Goal: Transaction & Acquisition: Book appointment/travel/reservation

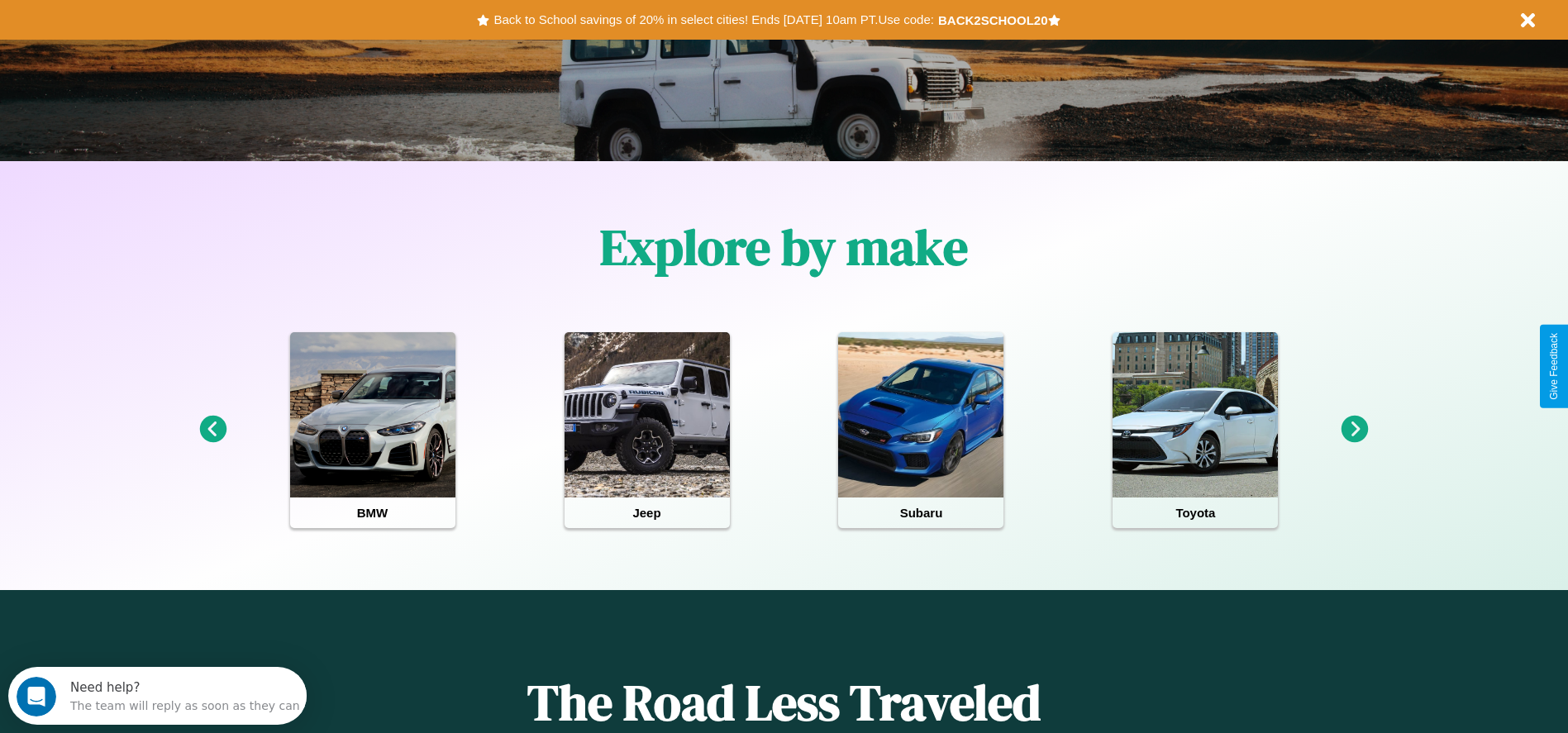
scroll to position [343, 0]
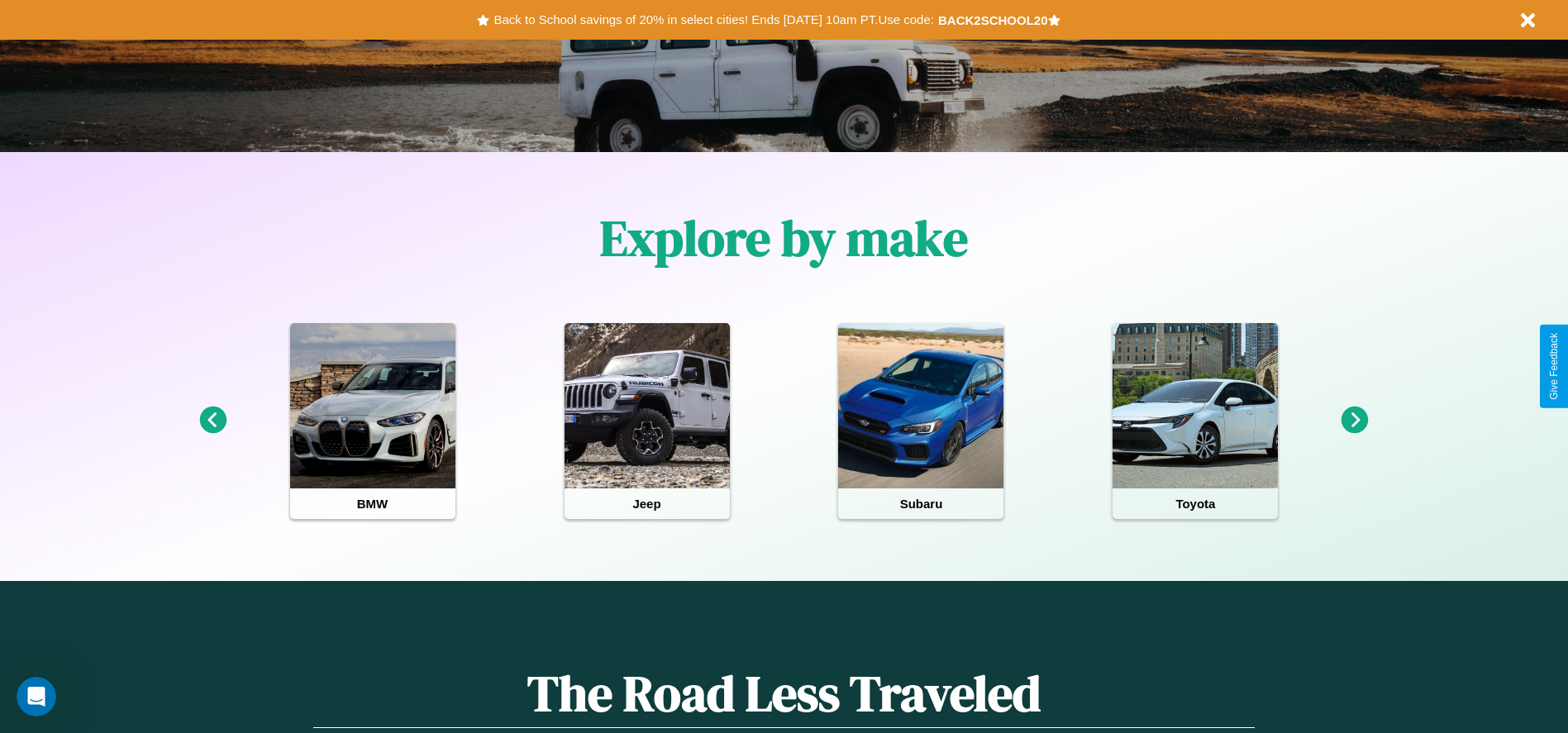
click at [1354, 421] on icon at bounding box center [1354, 420] width 27 height 27
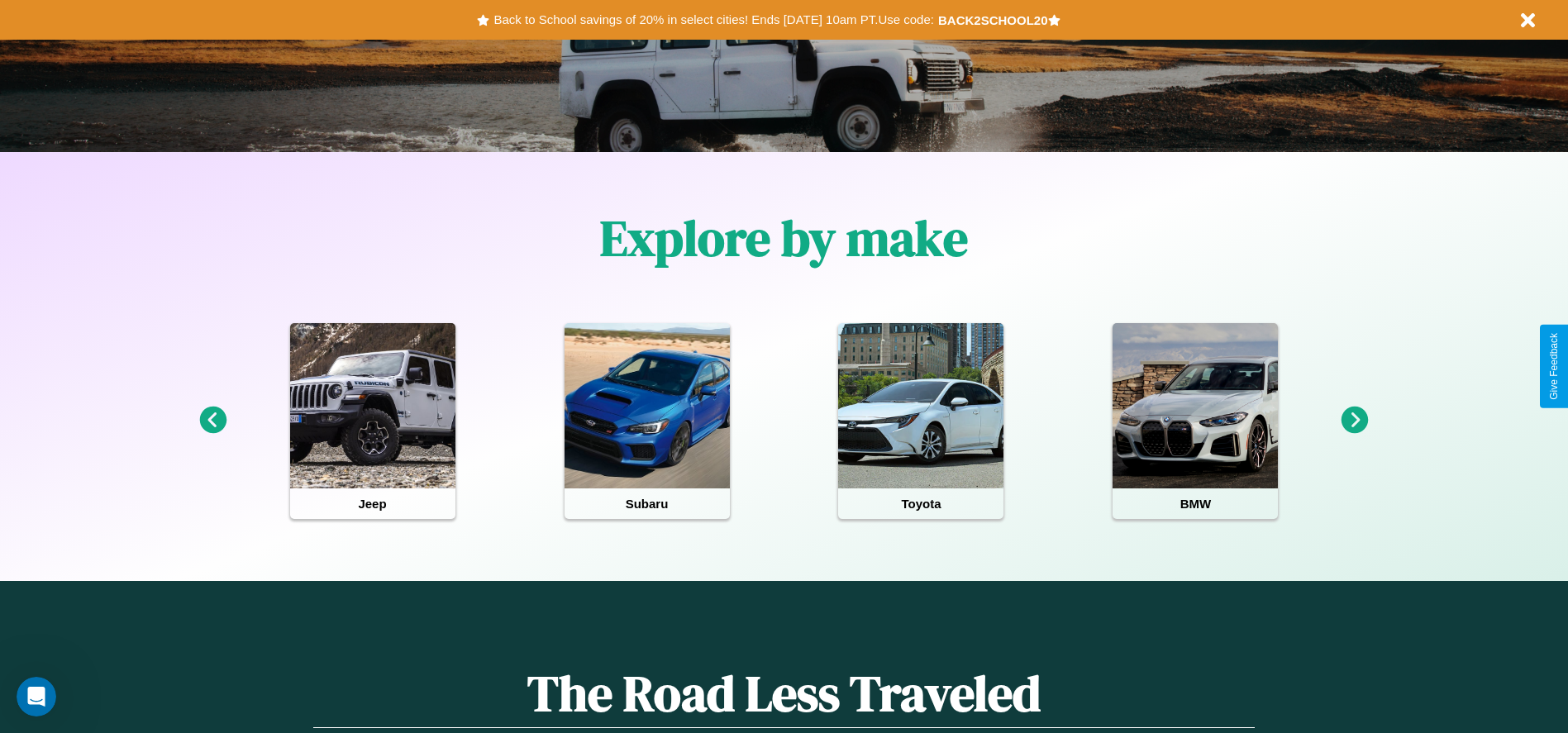
click at [1354, 421] on icon at bounding box center [1354, 420] width 27 height 27
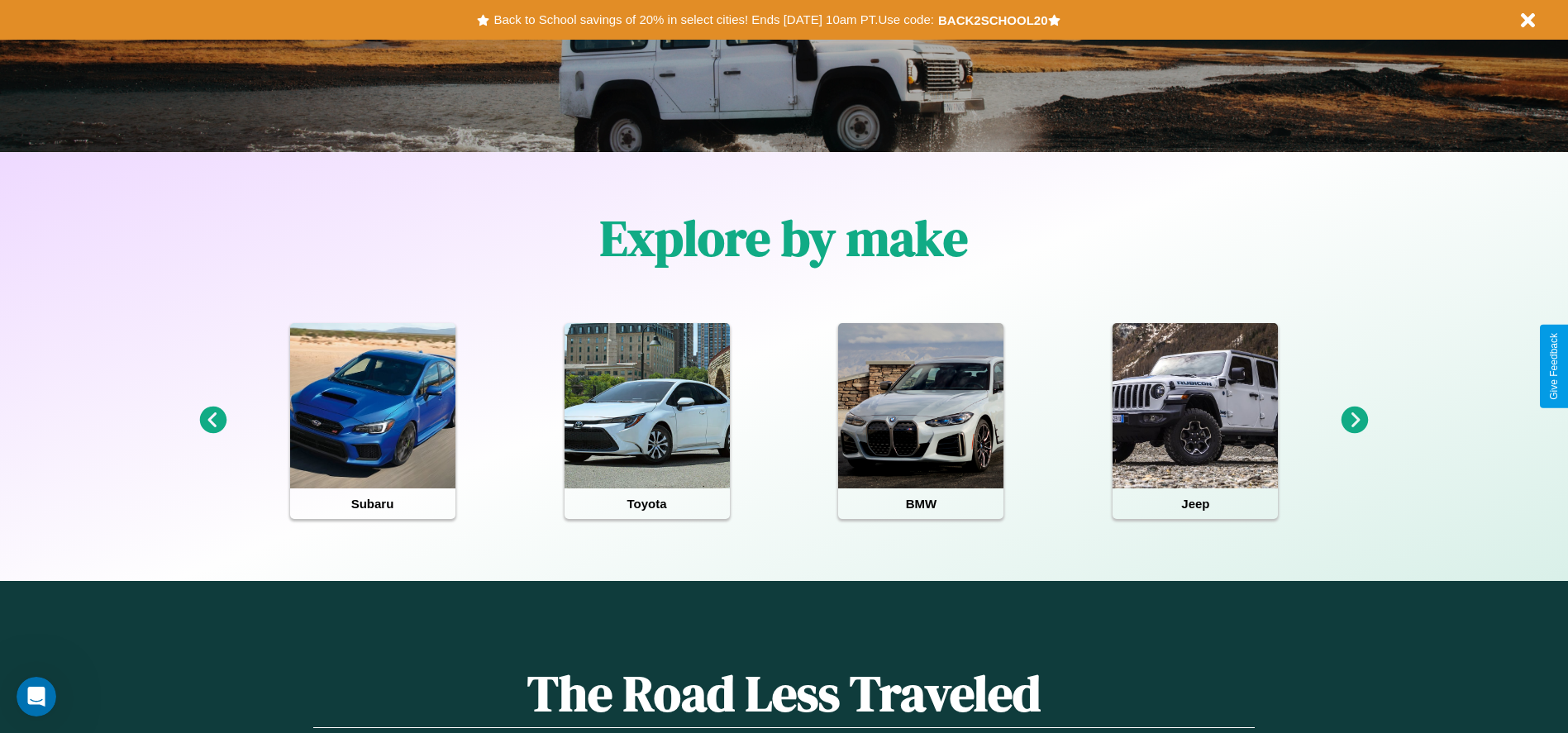
click at [213, 421] on icon at bounding box center [213, 420] width 27 height 27
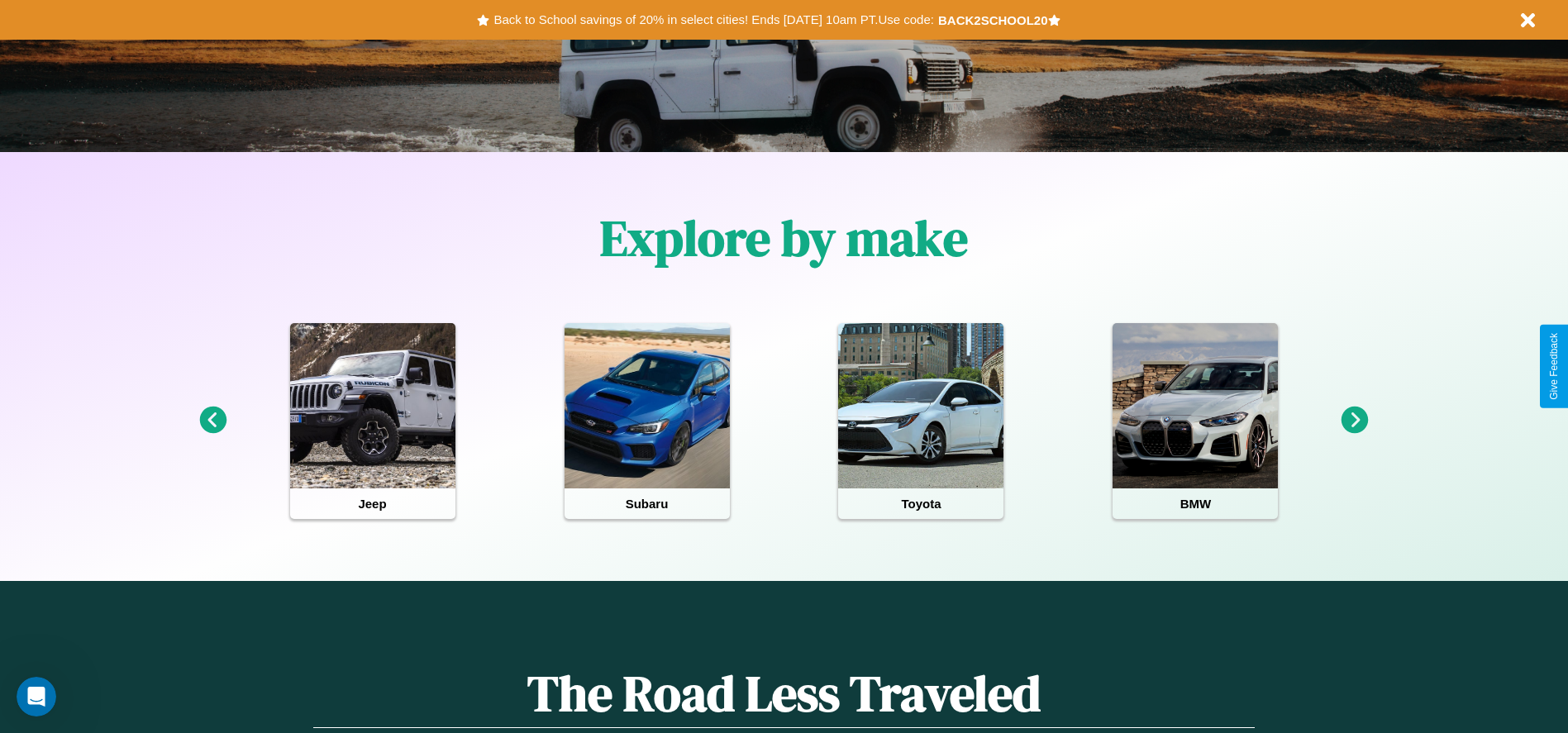
click at [1354, 421] on icon at bounding box center [1354, 420] width 27 height 27
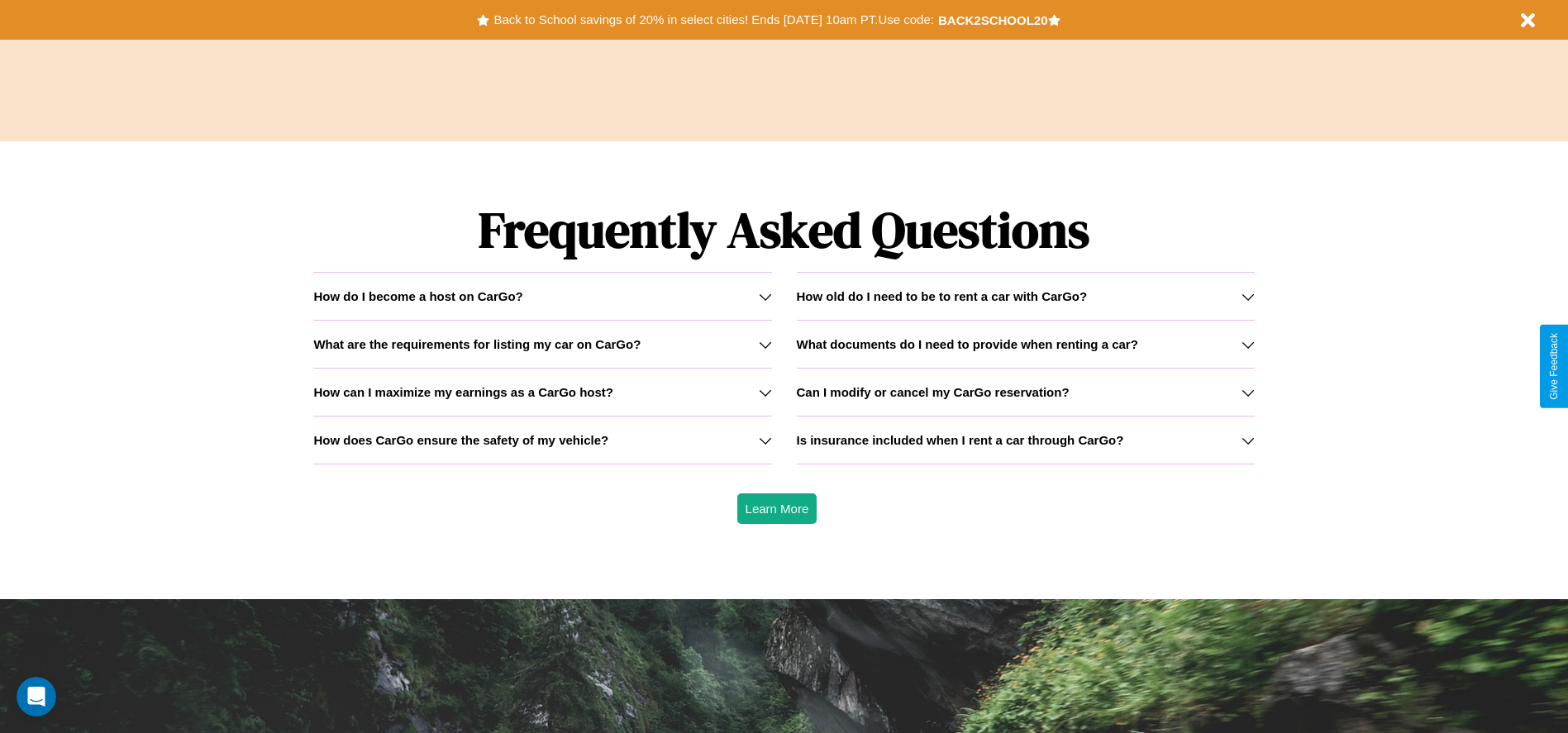
scroll to position [2370, 0]
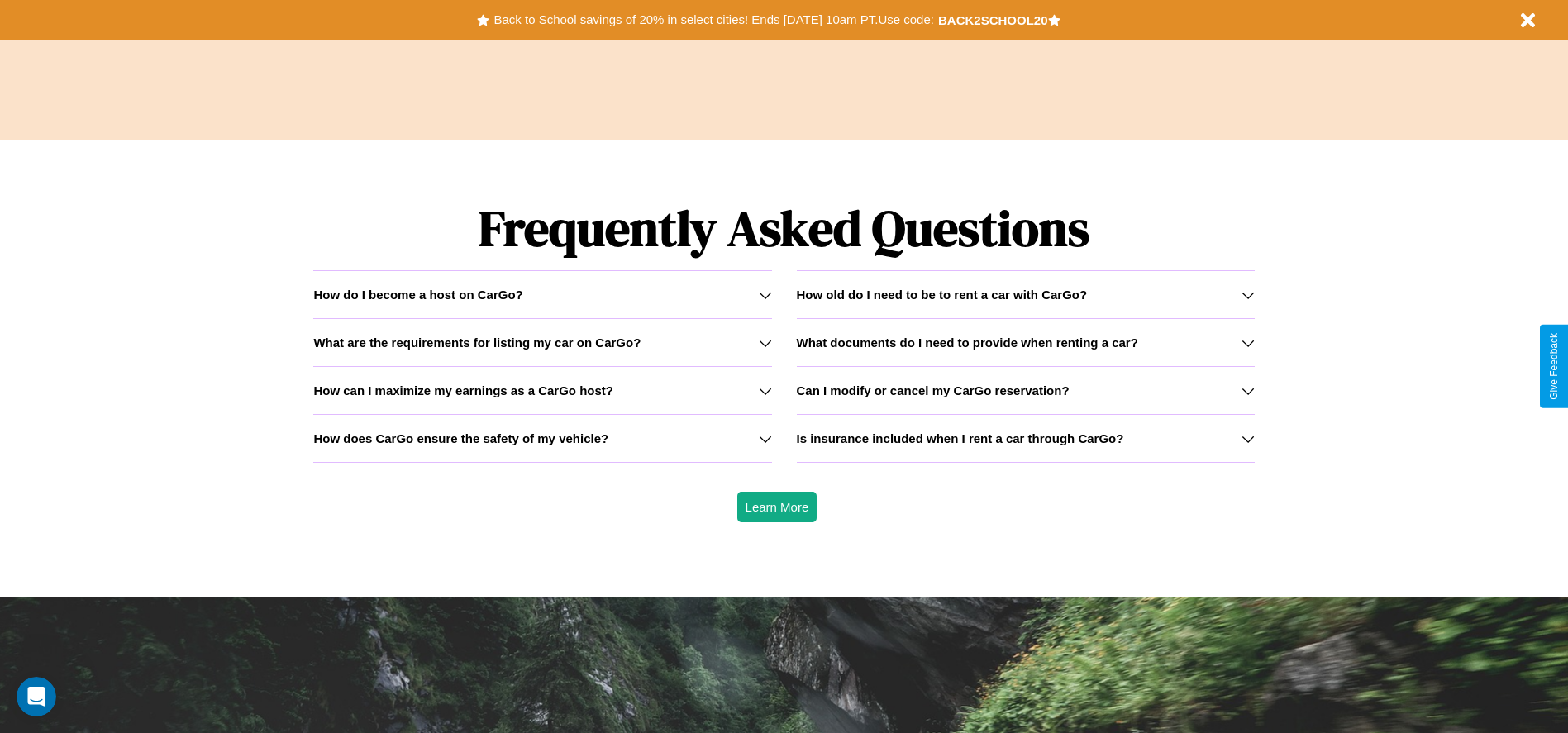
click at [542, 438] on h3 "How does CarGo ensure the safety of my vehicle?" at bounding box center [460, 438] width 295 height 14
click at [1247, 438] on icon at bounding box center [1248, 438] width 13 height 13
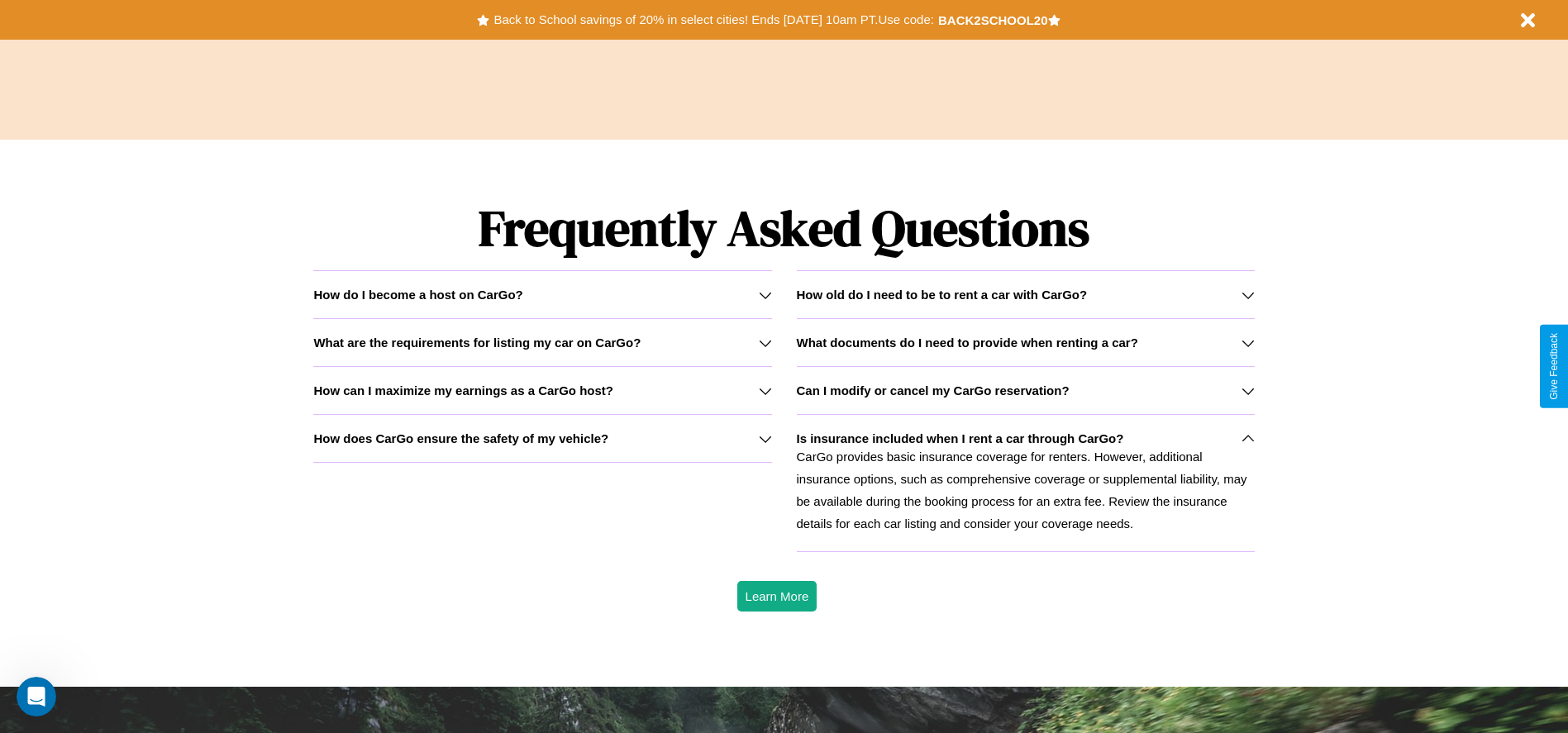
click at [542, 390] on h3 "How can I maximize my earnings as a CarGo host?" at bounding box center [463, 390] width 300 height 14
click at [542, 294] on div "How do I become a host on CarGo?" at bounding box center [542, 295] width 458 height 14
click at [1025, 294] on h3 "How old do I need to be to rent a car with CarGo?" at bounding box center [942, 295] width 291 height 14
click at [542, 294] on div "How do I become a host on CarGo?" at bounding box center [542, 295] width 458 height 14
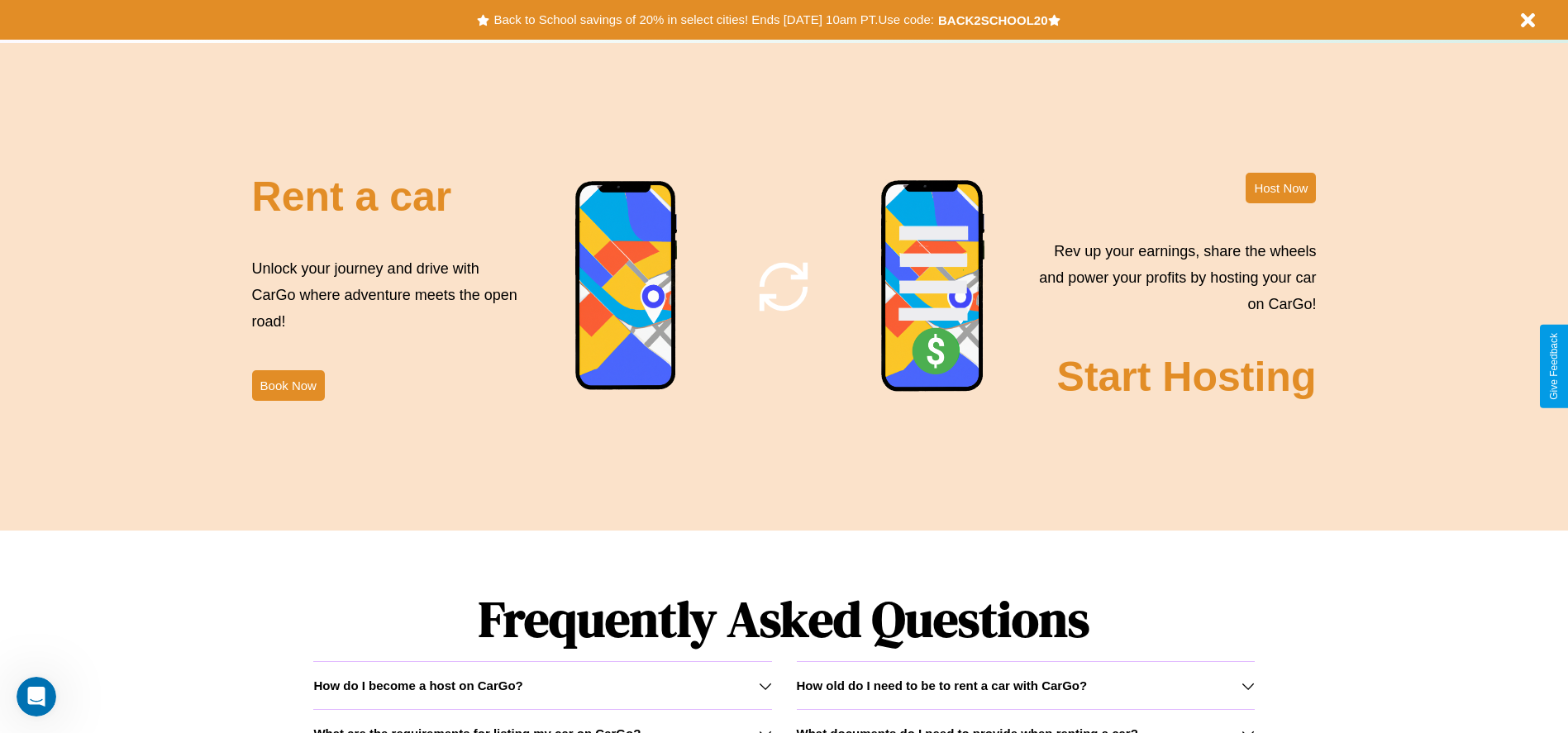
scroll to position [1999, 0]
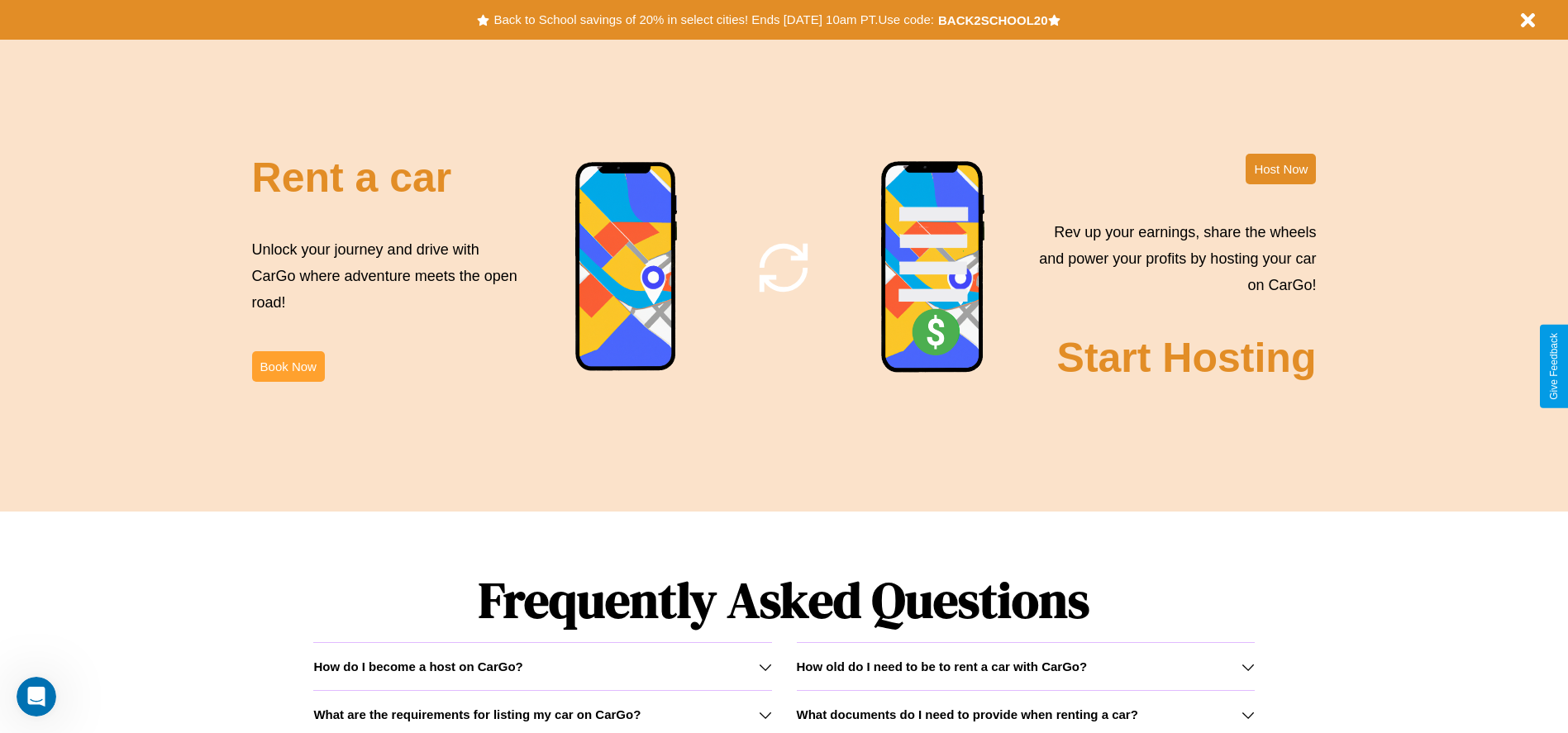
click at [288, 366] on button "Book Now" at bounding box center [288, 366] width 73 height 31
